Goal: Information Seeking & Learning: Learn about a topic

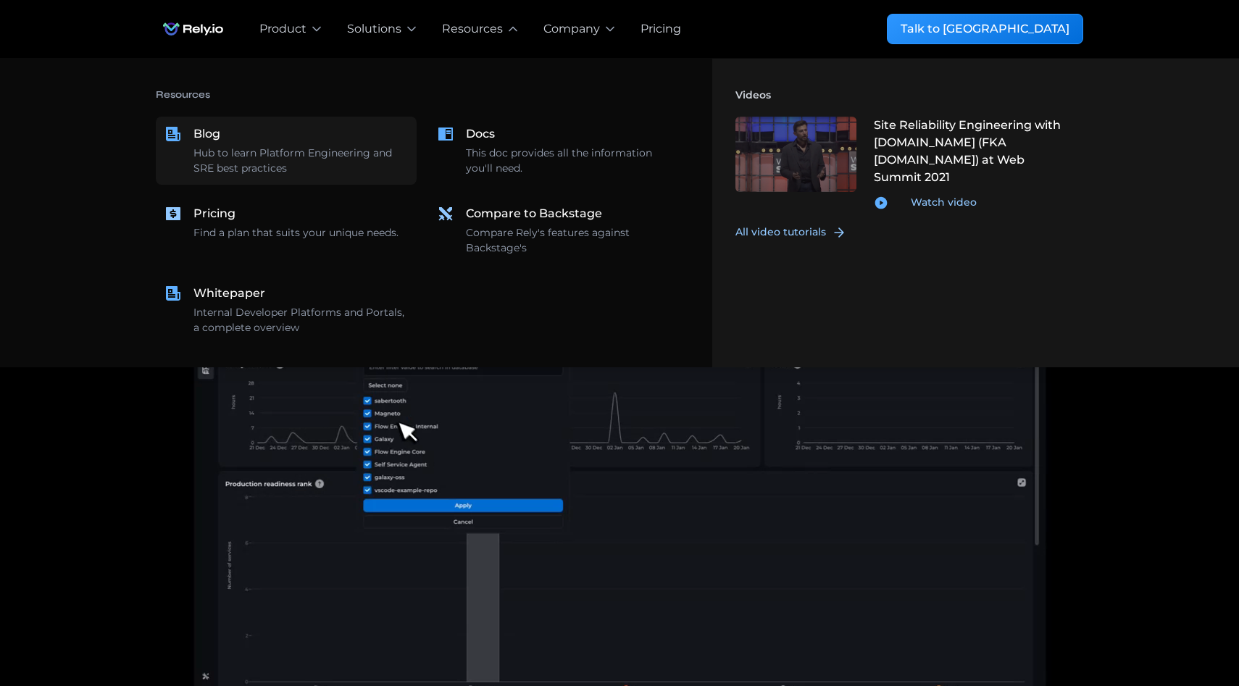
click at [327, 122] on link "Blog Hub to learn Platform Engineering and SRE best practices" at bounding box center [286, 151] width 261 height 68
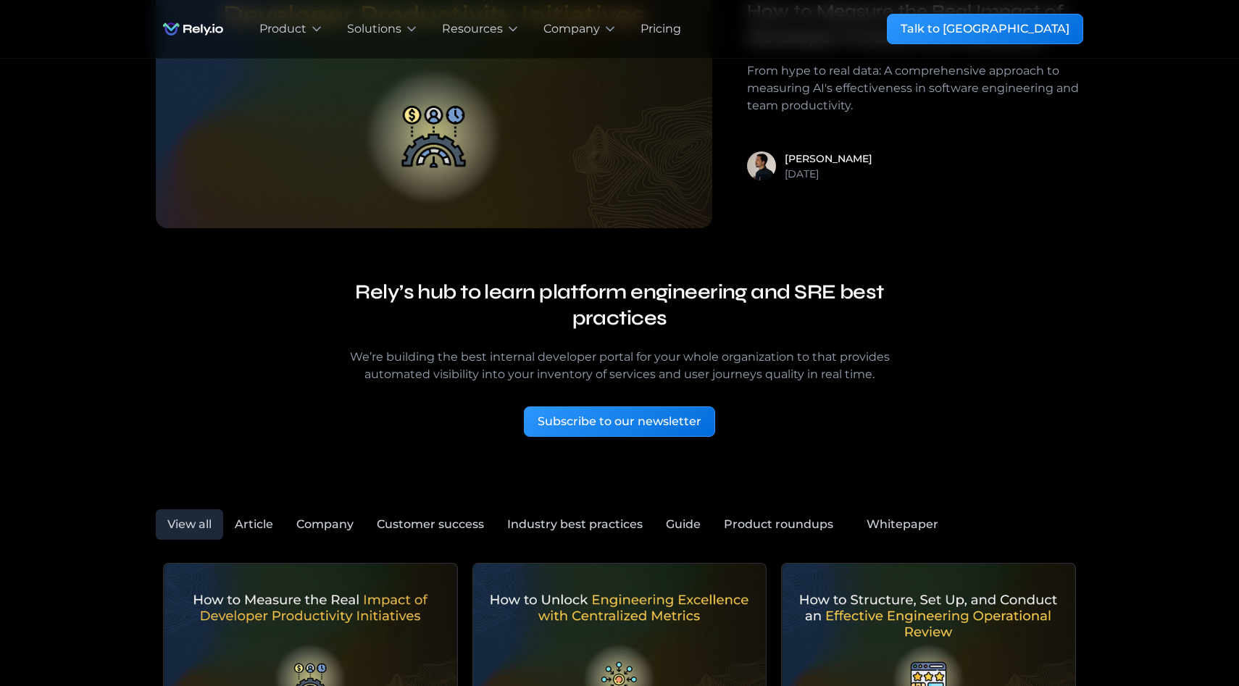
scroll to position [413, 0]
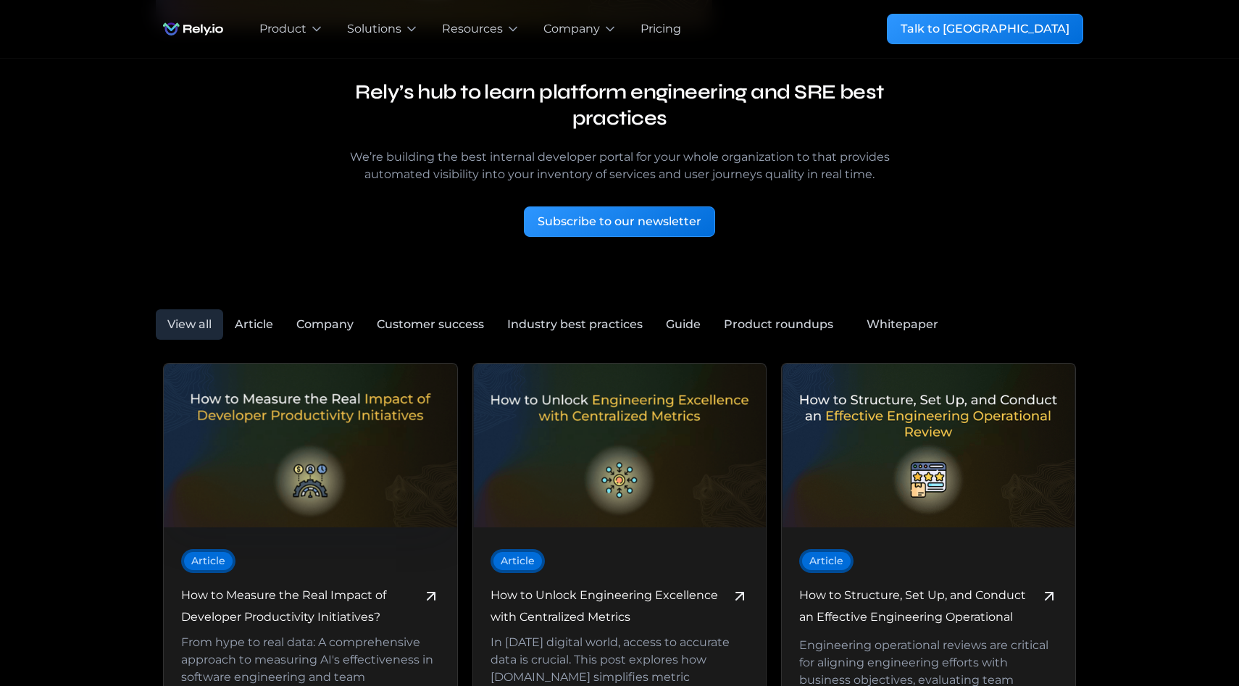
click at [354, 496] on img at bounding box center [310, 446] width 301 height 168
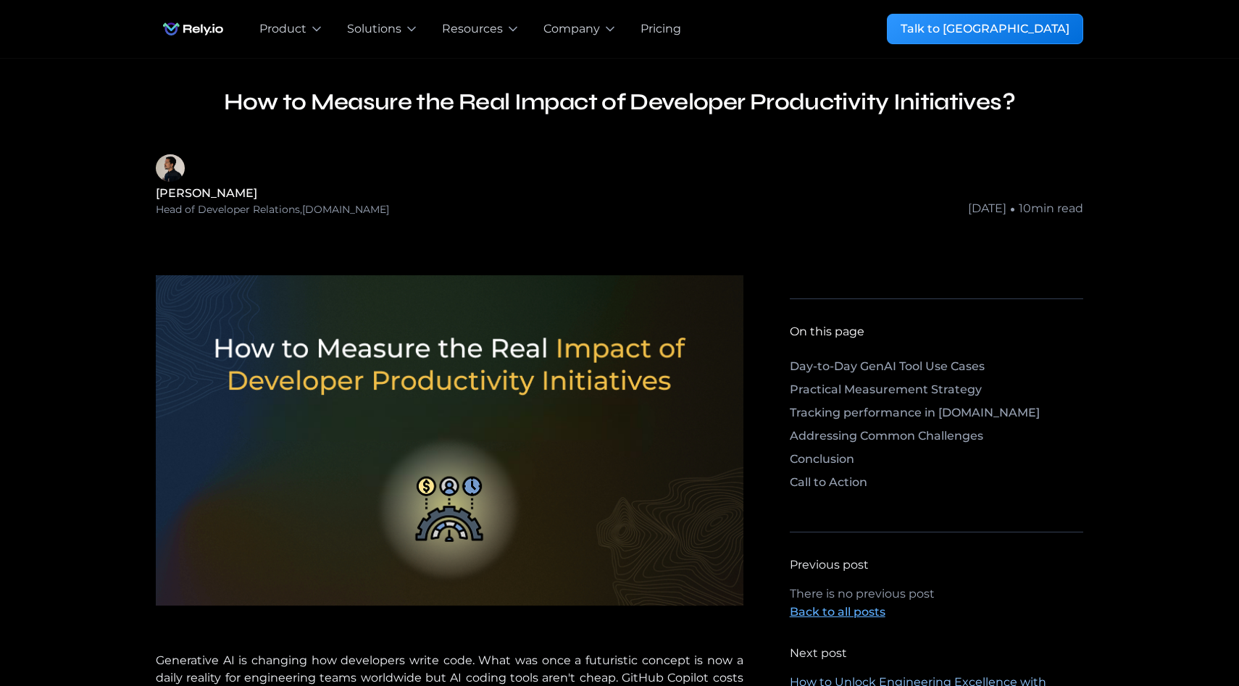
scroll to position [90, 0]
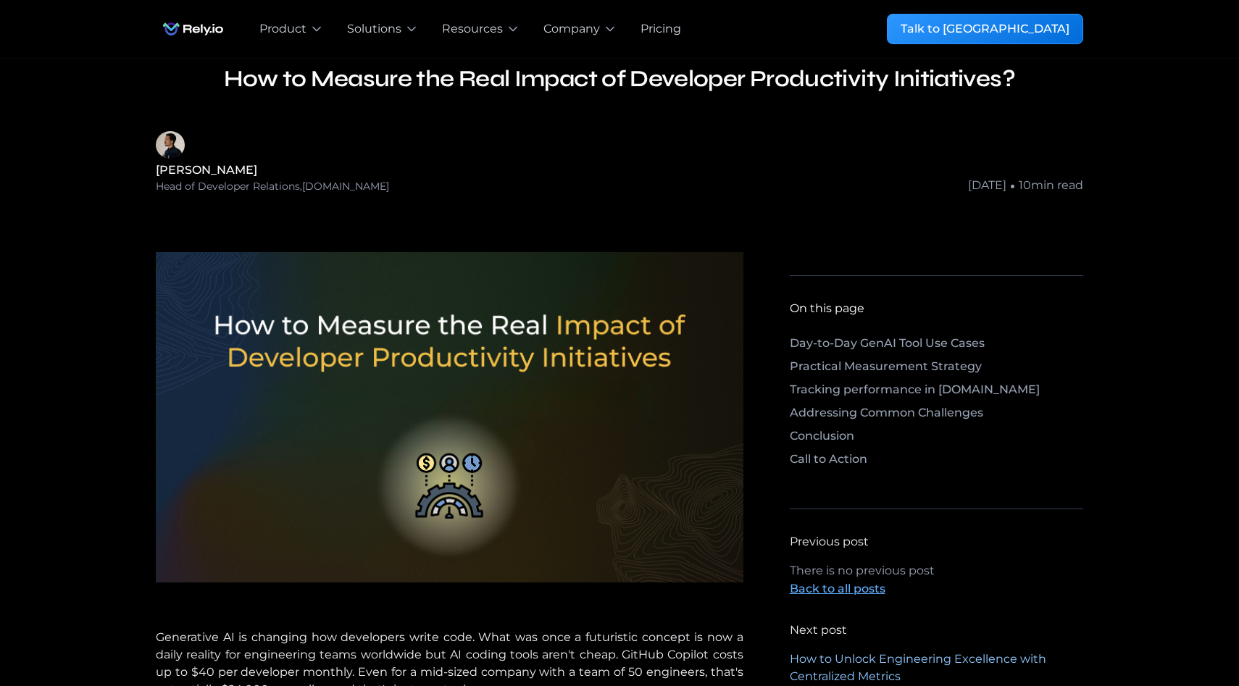
drag, startPoint x: 1016, startPoint y: 185, endPoint x: 1238, endPoint y: 185, distance: 222.5
click at [875, 267] on div "On this page Day-to-Day GenAI Tool Use Cases Practical Measurement Strategy Tra…" at bounding box center [936, 468] width 293 height 433
